Goal: Find specific page/section: Find specific page/section

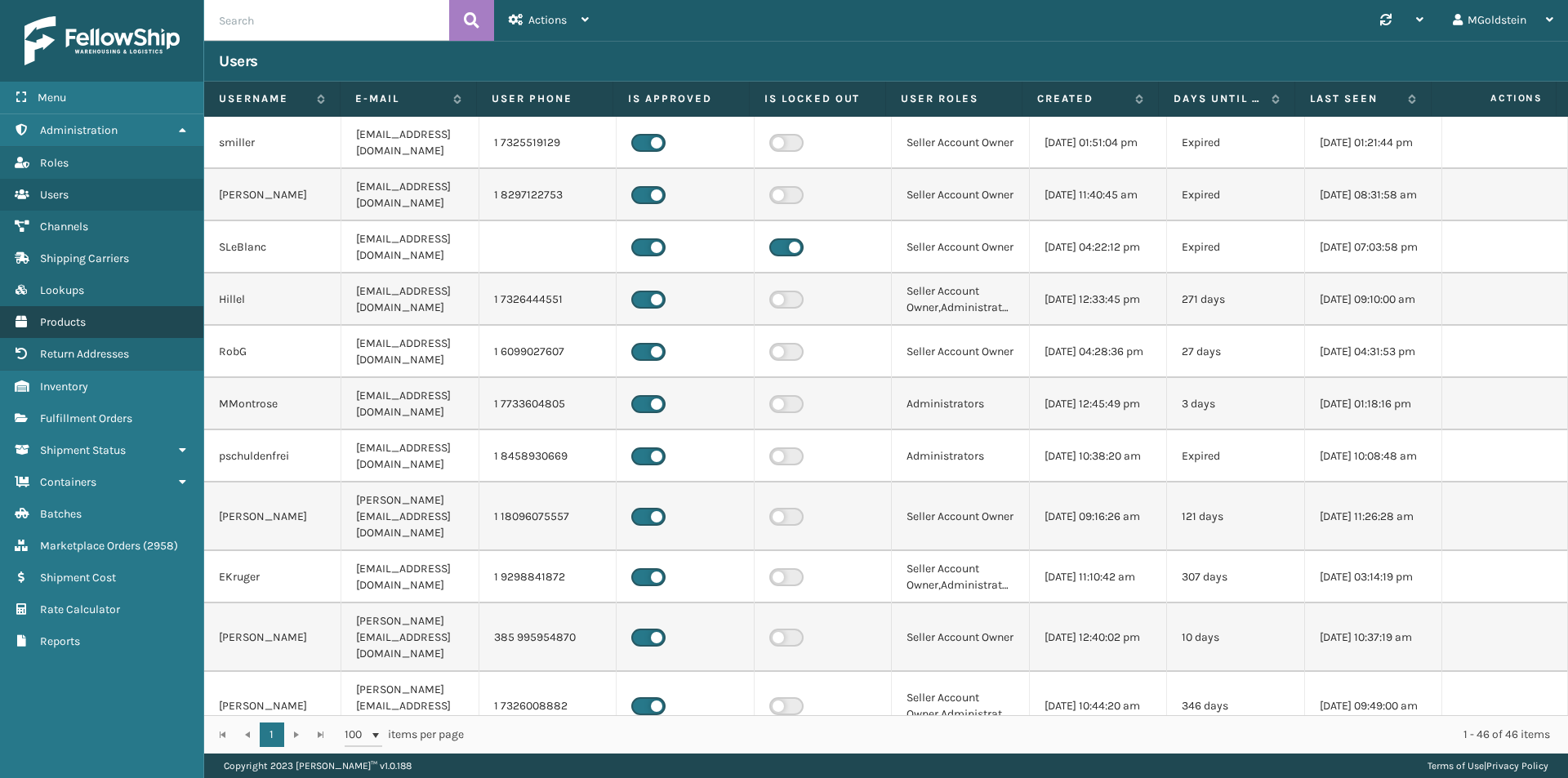
click at [72, 317] on span "Products" at bounding box center [63, 322] width 46 height 14
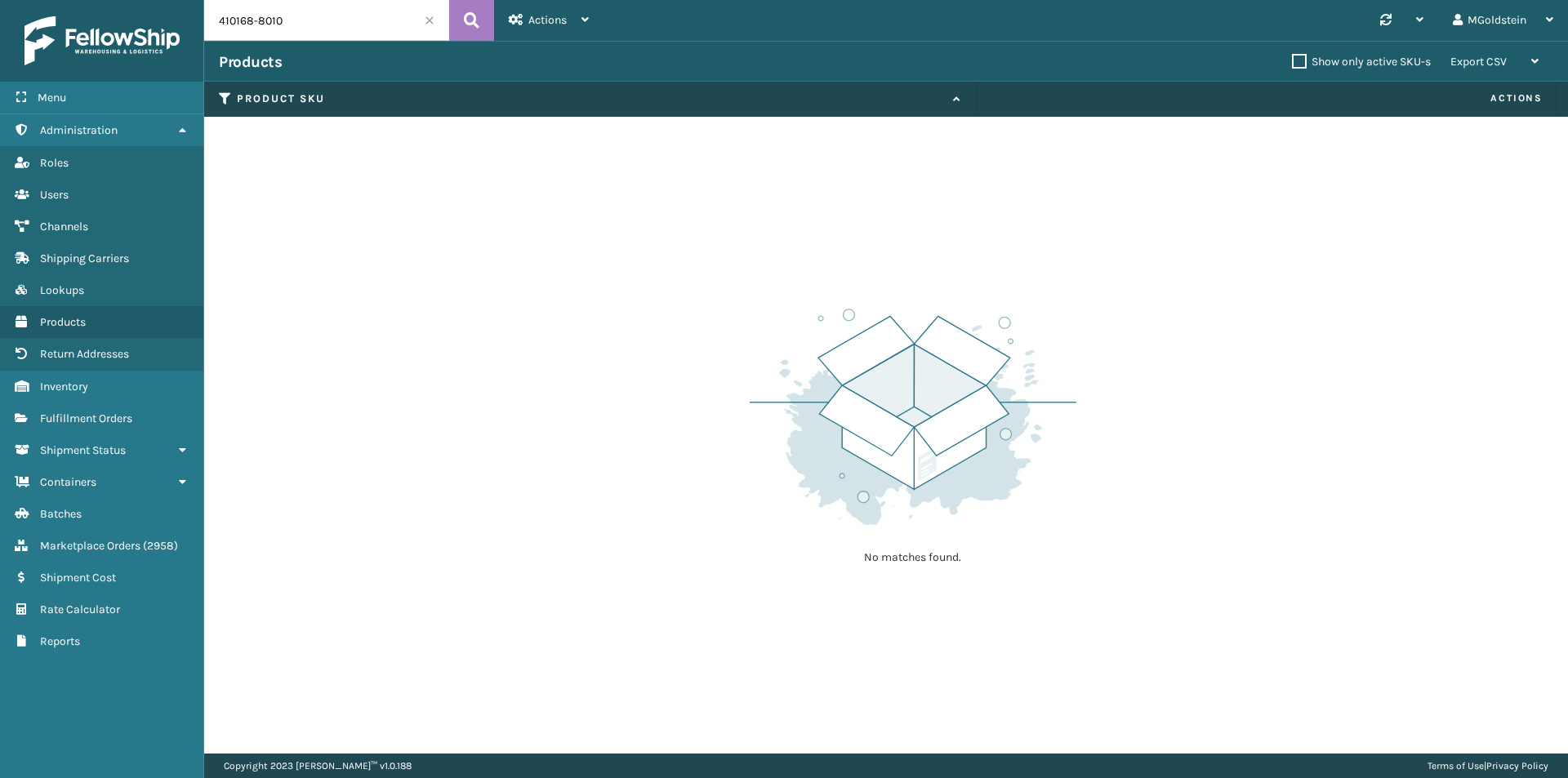
drag, startPoint x: 313, startPoint y: 27, endPoint x: 205, endPoint y: 25, distance: 108.0
click at [205, 25] on input "410168-8010" at bounding box center [326, 20] width 245 height 41
type input "cfb-dl"
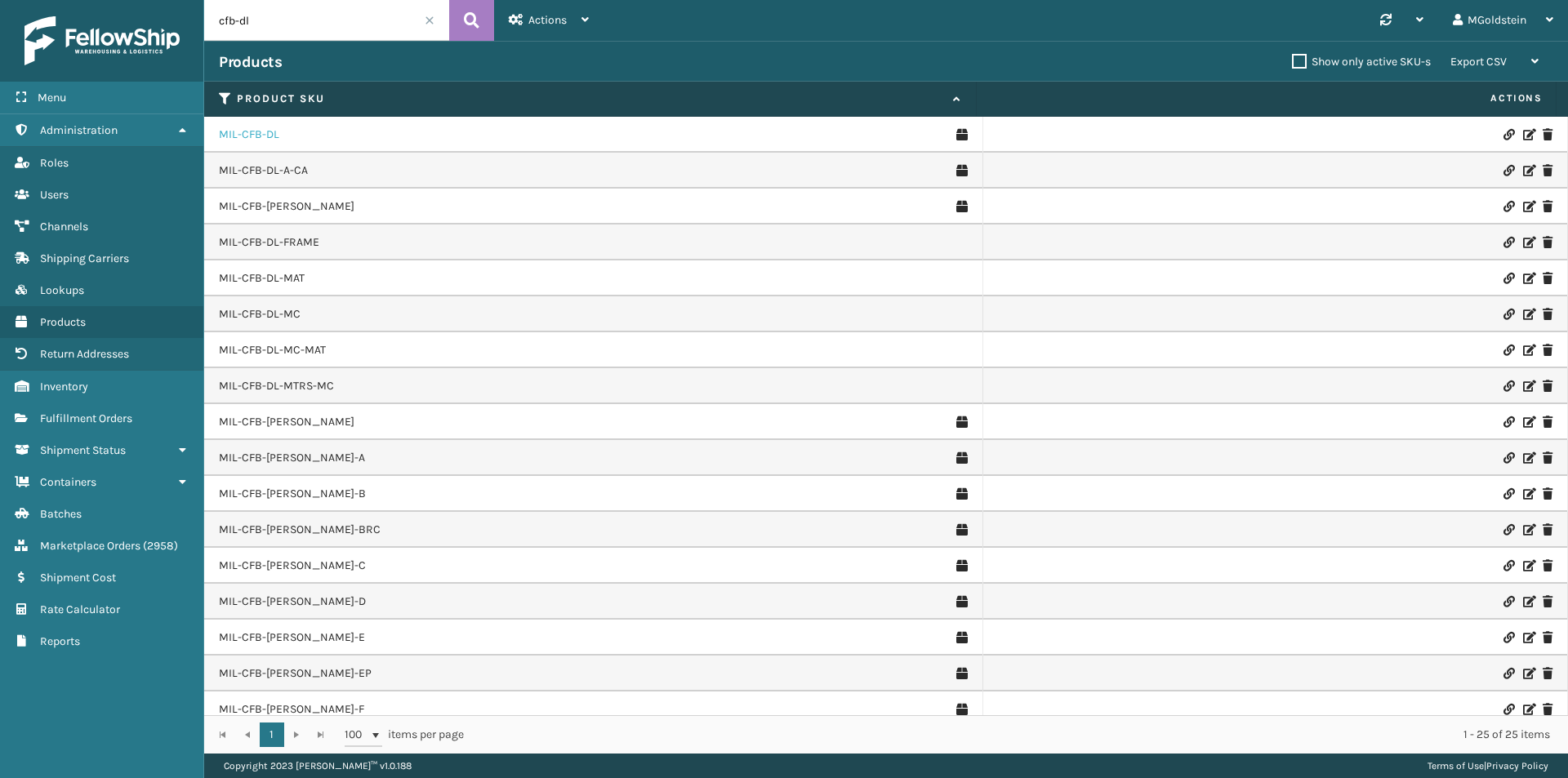
click at [255, 134] on link "MIL-CFB-DL" at bounding box center [249, 134] width 61 height 16
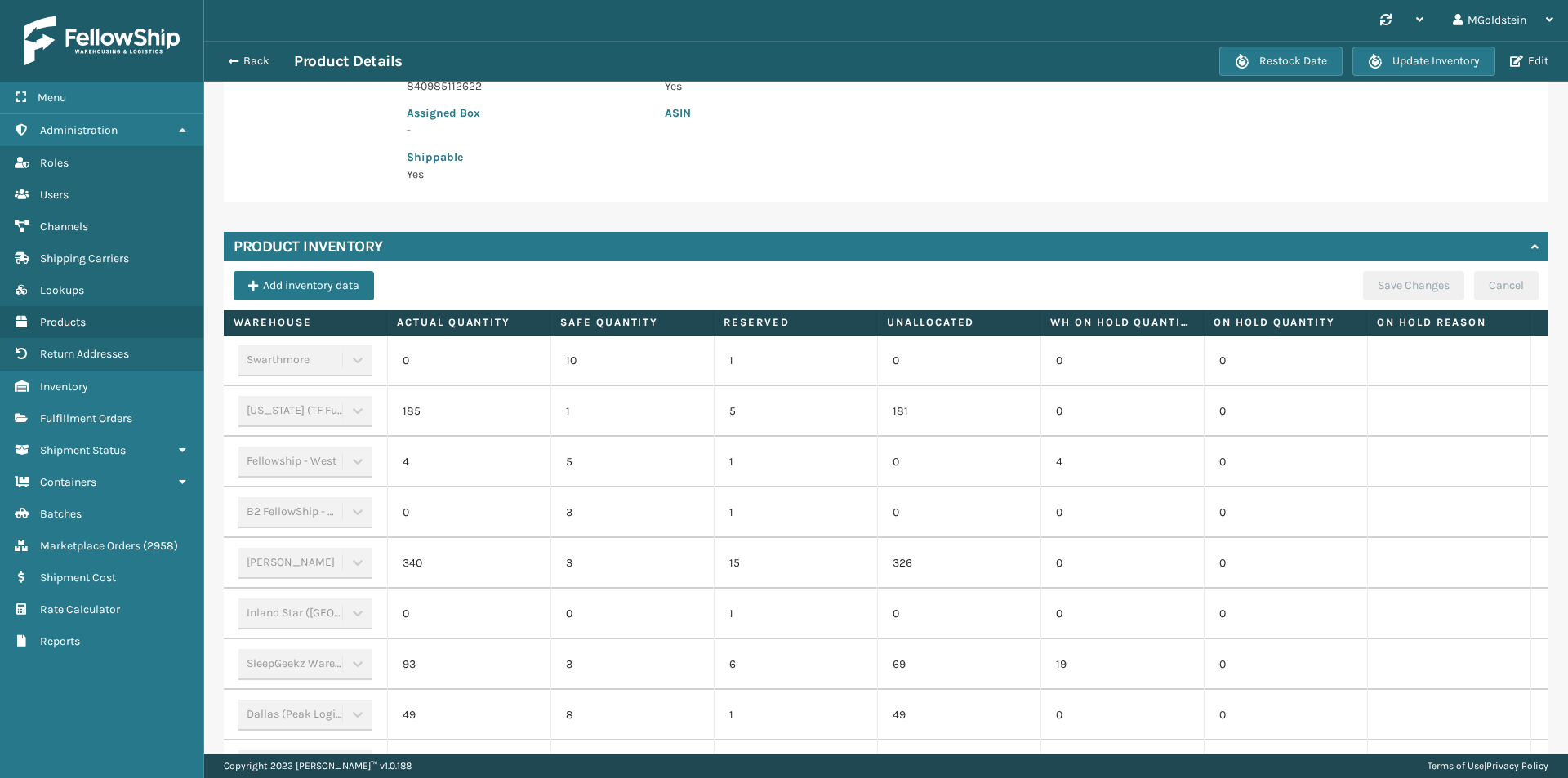
scroll to position [163, 0]
